Goal: Transaction & Acquisition: Purchase product/service

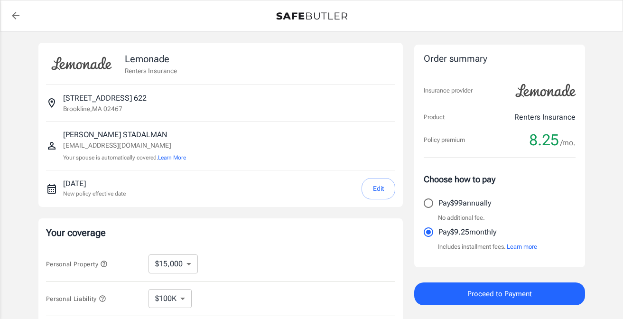
select select "15000"
select select "500"
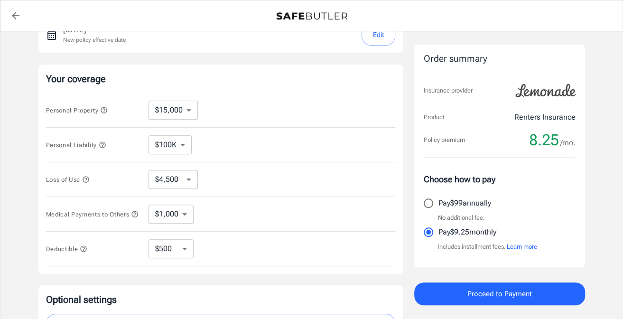
scroll to position [95, 0]
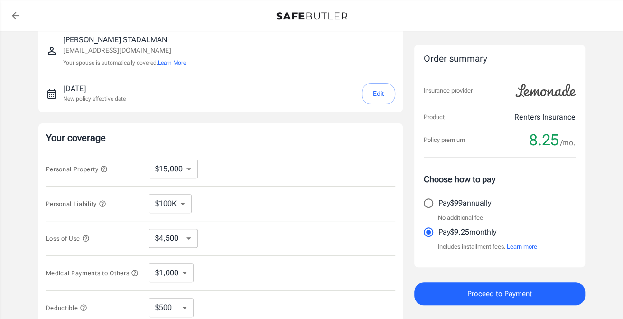
click at [373, 93] on button "Edit" at bounding box center [379, 93] width 34 height 21
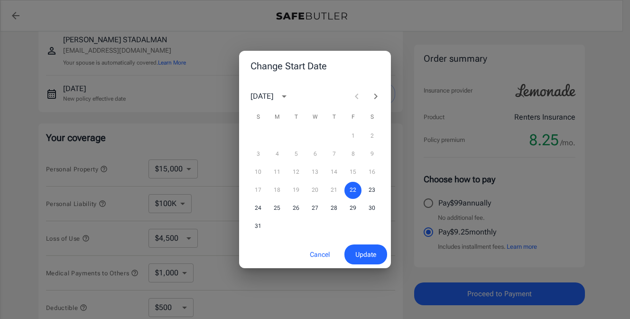
click at [374, 94] on icon "Next month" at bounding box center [375, 96] width 11 height 11
click at [274, 155] on button "8" at bounding box center [277, 154] width 17 height 17
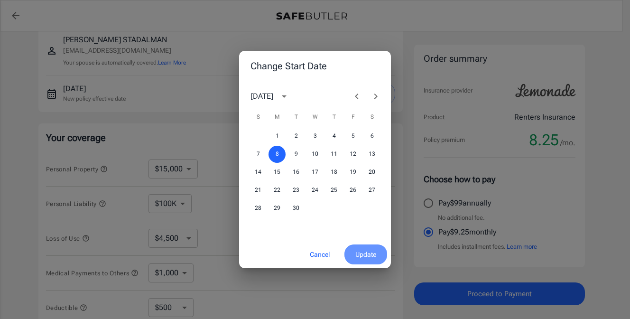
click at [374, 258] on span "Update" at bounding box center [365, 255] width 21 height 12
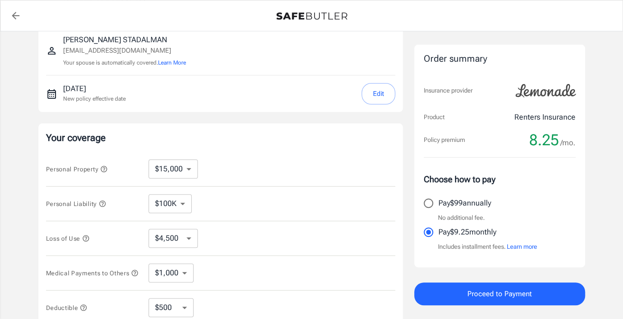
click at [19, 15] on icon "back to quotes" at bounding box center [16, 16] width 8 height 8
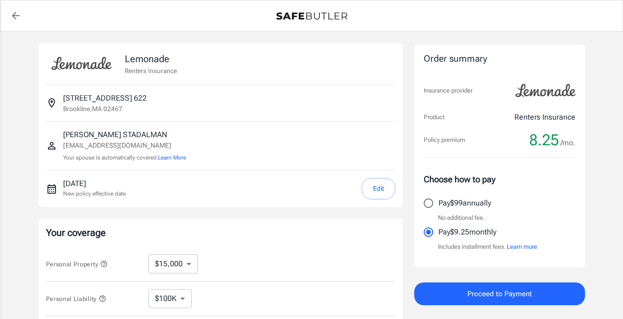
select select "15000"
select select "500"
click at [98, 138] on p "MEGAN STADALMAN" at bounding box center [124, 134] width 123 height 11
click at [14, 12] on icon "back to quotes" at bounding box center [15, 15] width 11 height 11
select select "15000"
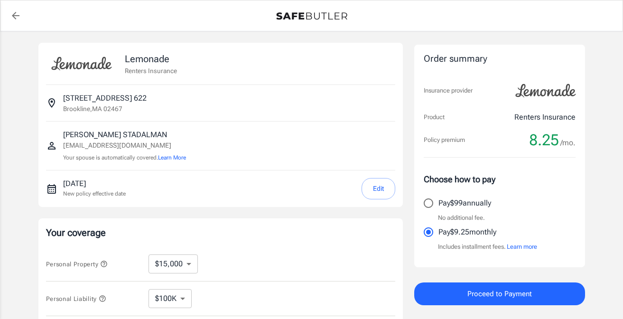
select select "500"
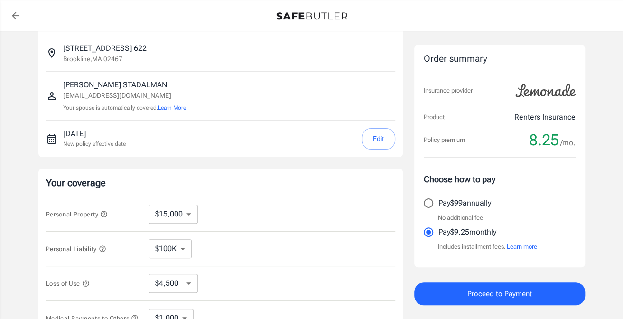
scroll to position [95, 0]
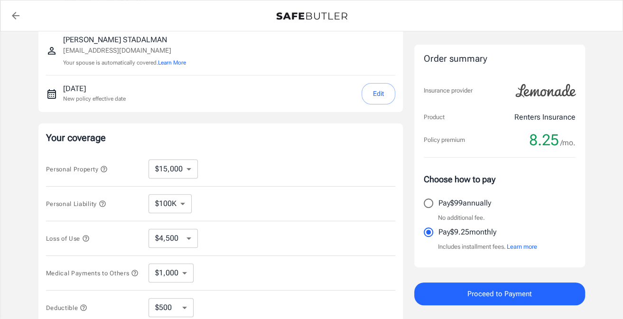
click at [12, 19] on icon "back to quotes" at bounding box center [15, 15] width 11 height 11
